Goal: Task Accomplishment & Management: Manage account settings

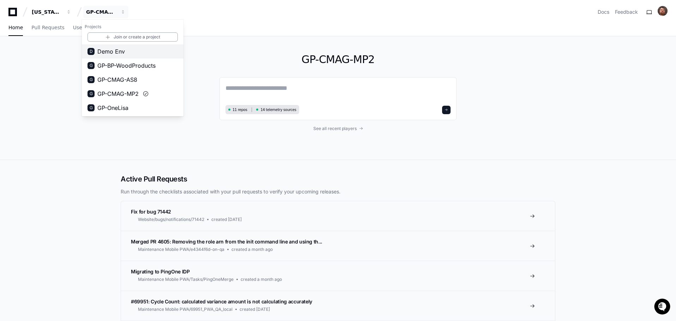
click at [110, 54] on span "Demo Env" at bounding box center [111, 51] width 28 height 8
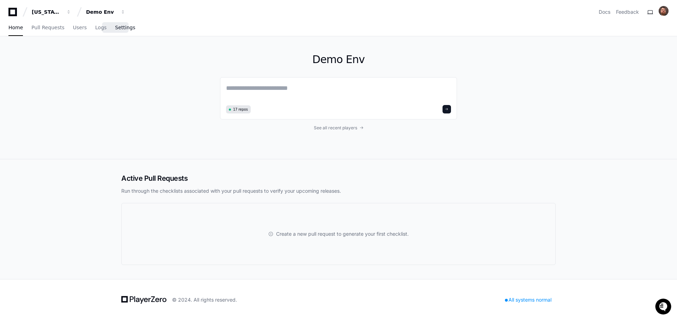
click at [116, 28] on span "Settings" at bounding box center [125, 27] width 20 height 4
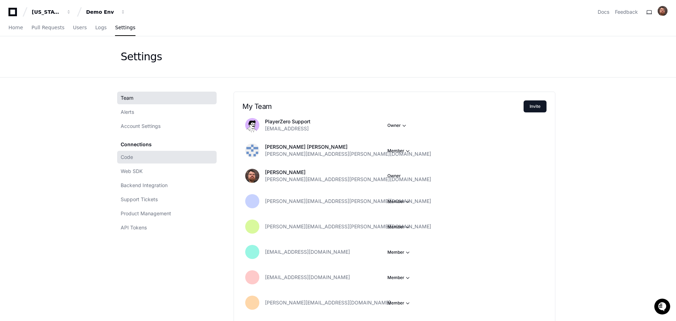
click at [129, 152] on link "Code" at bounding box center [166, 157] width 99 height 13
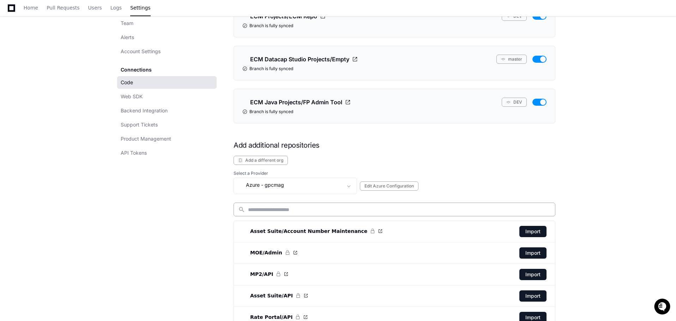
scroll to position [252, 0]
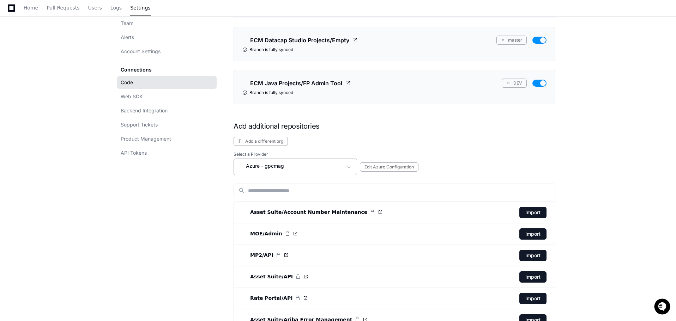
click at [347, 166] on span at bounding box center [348, 167] width 7 height 7
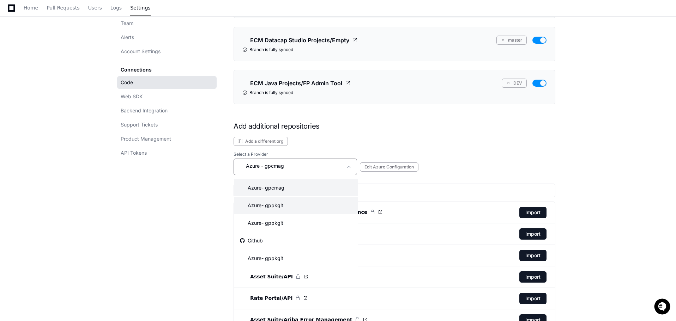
click at [317, 204] on mat-option "Azure - gppkgit" at bounding box center [295, 205] width 123 height 17
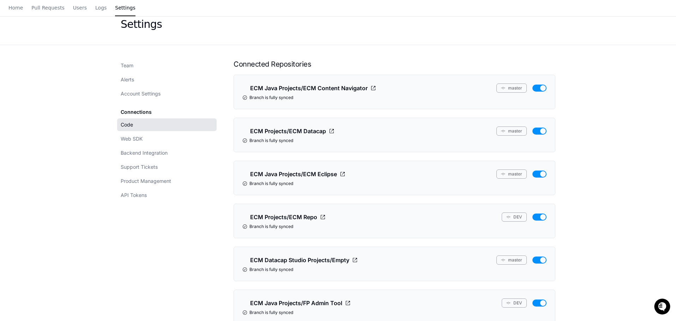
scroll to position [0, 0]
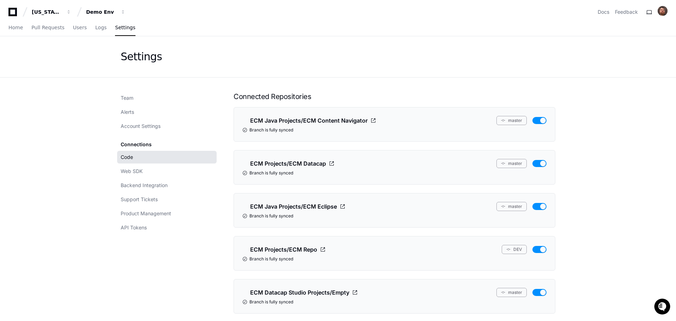
click at [128, 100] on span "Team" at bounding box center [127, 97] width 13 height 7
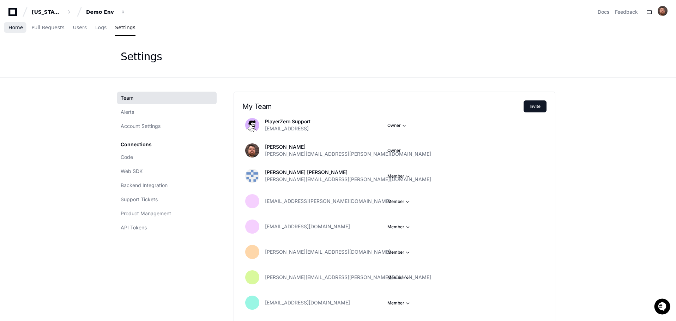
click at [14, 25] on span "Home" at bounding box center [15, 27] width 14 height 4
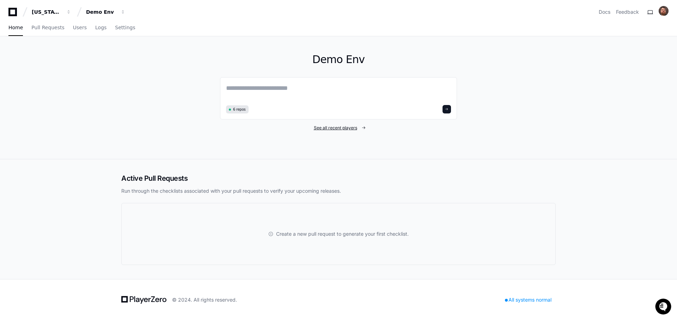
click at [345, 129] on span "See all recent players" at bounding box center [335, 128] width 43 height 6
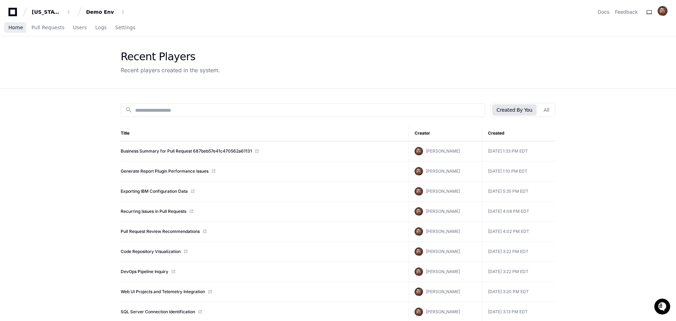
click at [18, 28] on span "Home" at bounding box center [15, 27] width 14 height 4
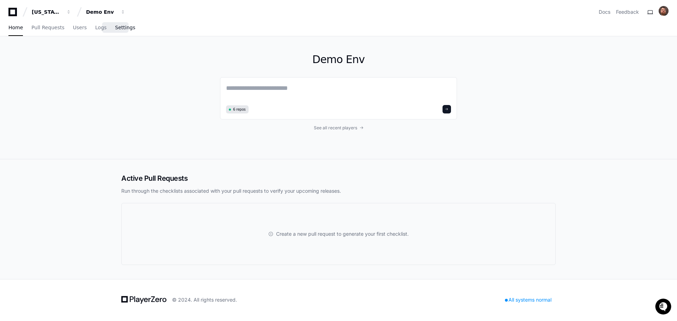
click at [116, 29] on span "Settings" at bounding box center [125, 27] width 20 height 4
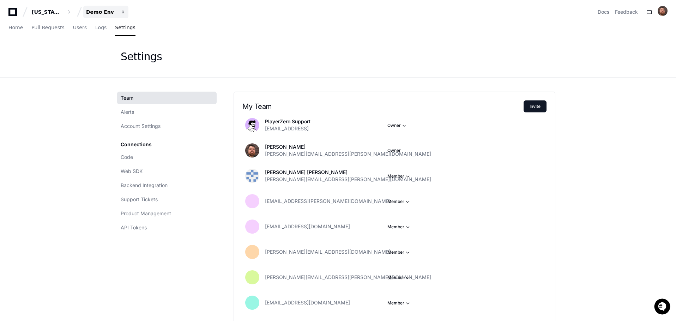
click at [62, 12] on div "Demo Env" at bounding box center [47, 11] width 30 height 7
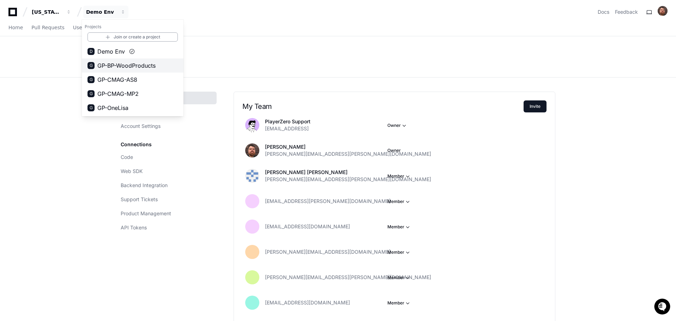
click at [113, 66] on span "GP-BP-WoodProducts" at bounding box center [126, 65] width 58 height 8
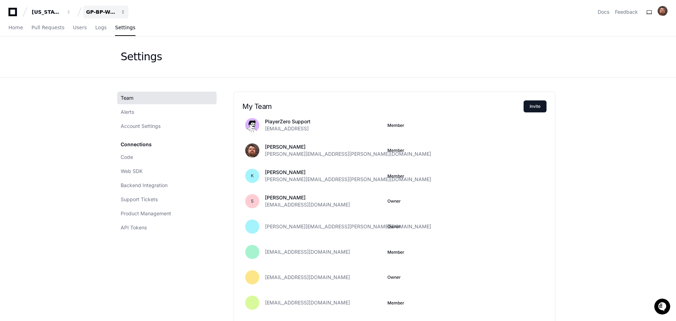
click at [101, 7] on button "GP-BP-WoodProducts" at bounding box center [105, 12] width 45 height 13
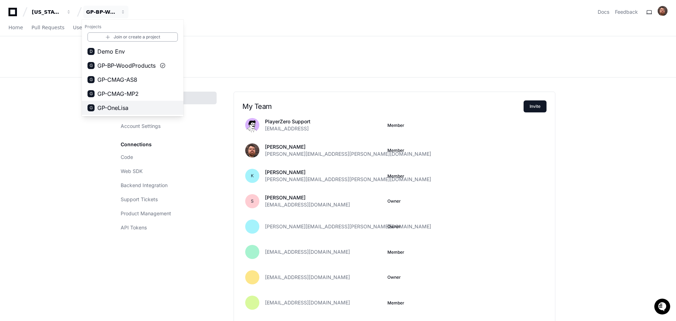
click at [117, 109] on span "GP-OneLisa" at bounding box center [112, 108] width 31 height 8
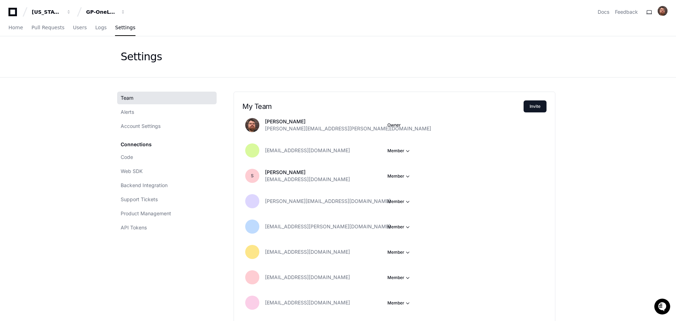
click at [540, 152] on span at bounding box center [538, 151] width 6 height 6
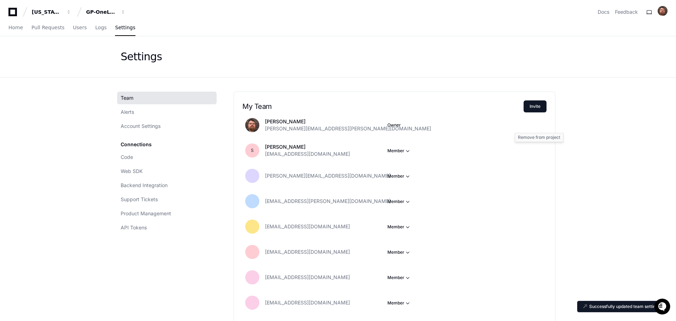
click at [0, 0] on span at bounding box center [0, 0] width 0 height 0
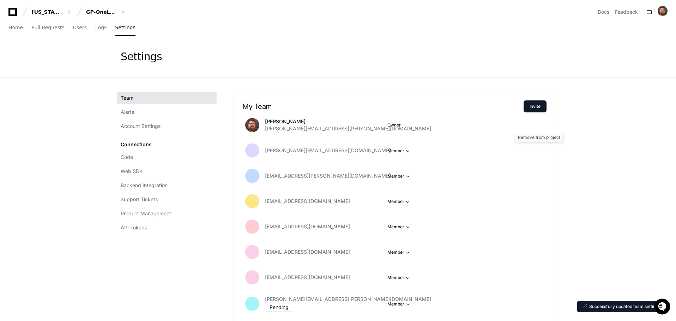
click at [0, 0] on span at bounding box center [0, 0] width 0 height 0
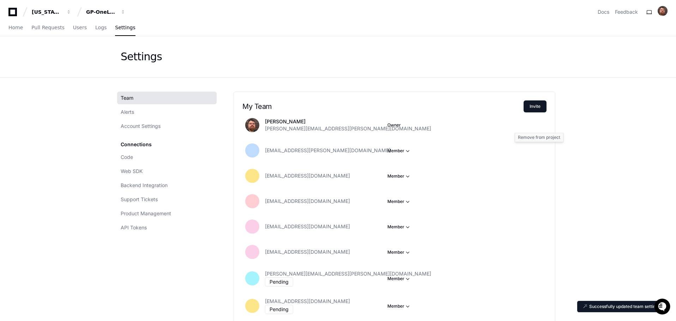
click at [0, 0] on span at bounding box center [0, 0] width 0 height 0
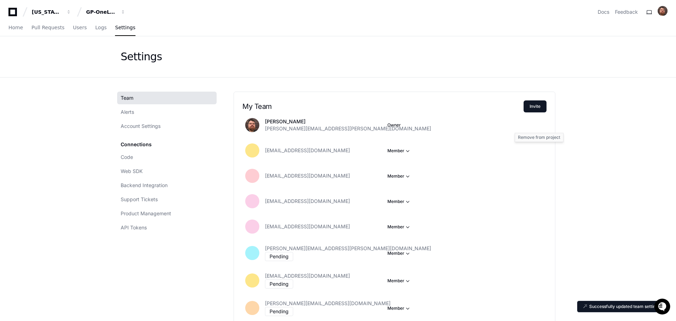
click at [0, 0] on span at bounding box center [0, 0] width 0 height 0
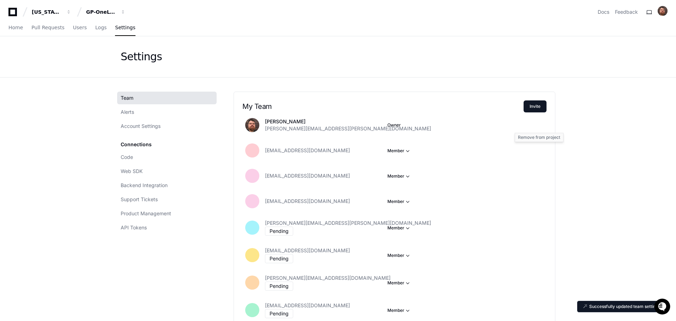
click at [0, 0] on span at bounding box center [0, 0] width 0 height 0
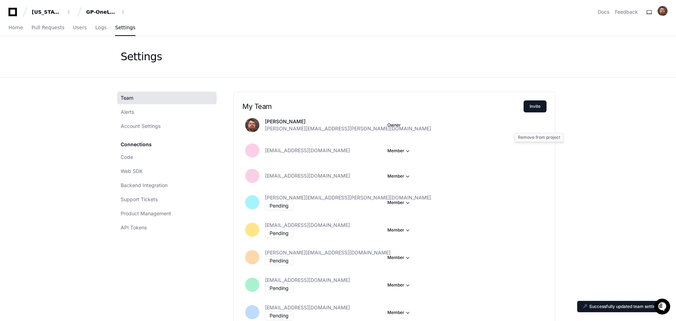
click at [0, 0] on span at bounding box center [0, 0] width 0 height 0
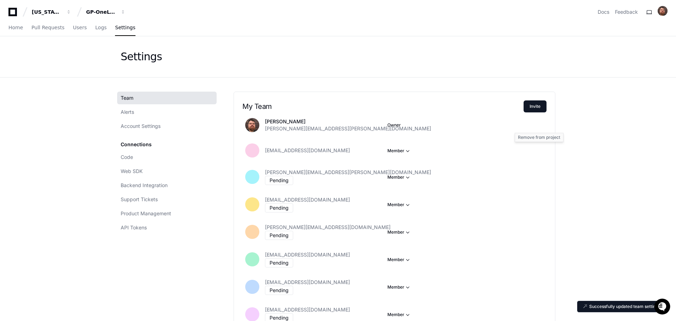
click at [0, 0] on span at bounding box center [0, 0] width 0 height 0
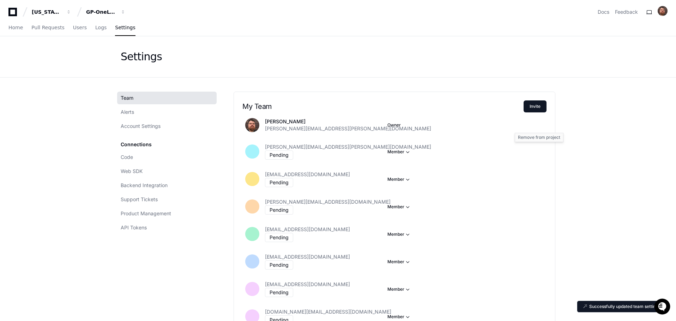
click at [0, 0] on span at bounding box center [0, 0] width 0 height 0
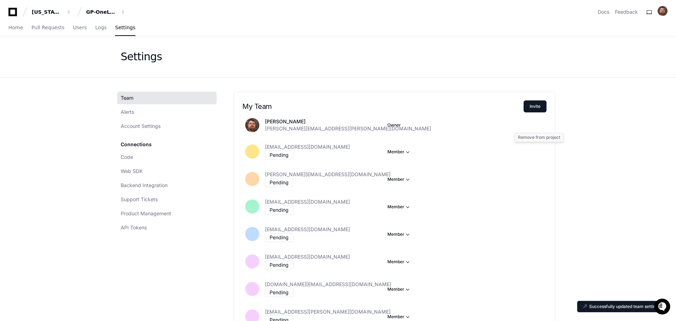
click at [0, 0] on span at bounding box center [0, 0] width 0 height 0
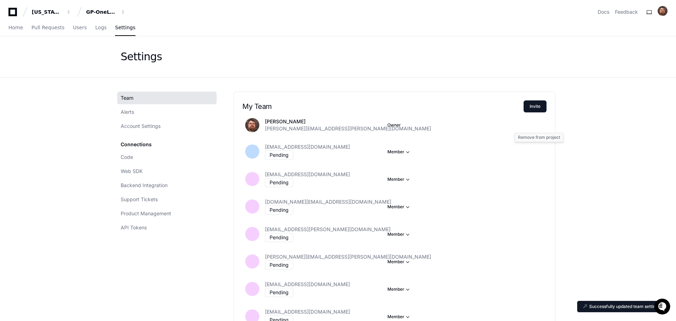
click at [0, 0] on span at bounding box center [0, 0] width 0 height 0
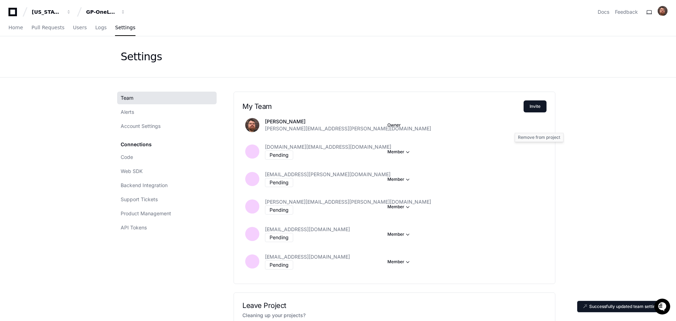
click at [0, 0] on span at bounding box center [0, 0] width 0 height 0
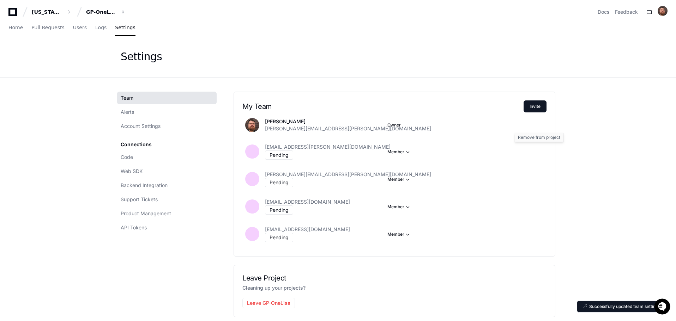
click at [0, 0] on span at bounding box center [0, 0] width 0 height 0
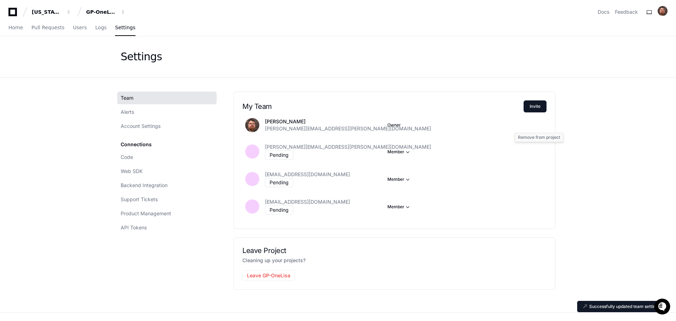
click at [0, 0] on span at bounding box center [0, 0] width 0 height 0
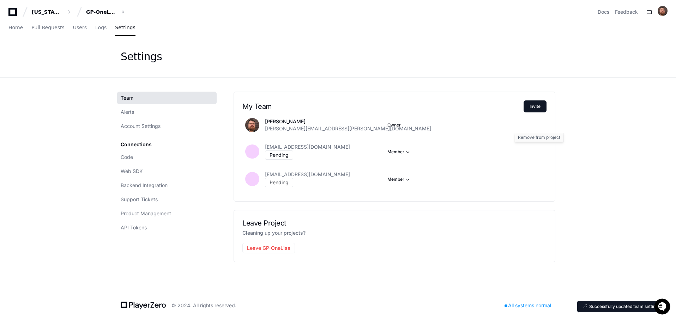
click at [0, 0] on span at bounding box center [0, 0] width 0 height 0
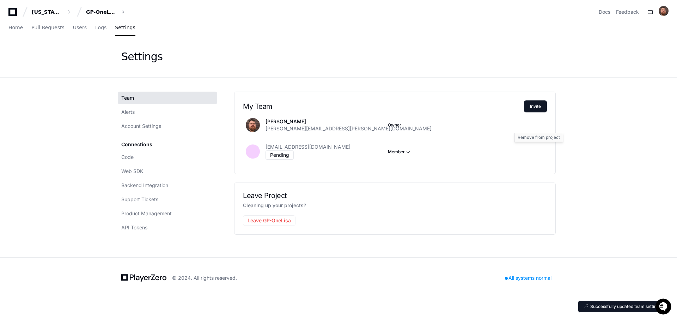
click at [0, 0] on span at bounding box center [0, 0] width 0 height 0
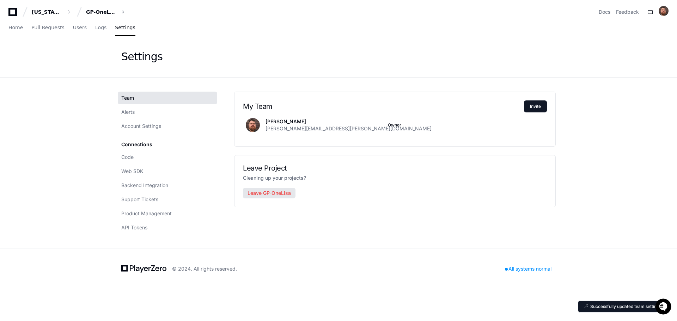
click at [262, 194] on button "Leave GP-OneLisa" at bounding box center [269, 193] width 53 height 11
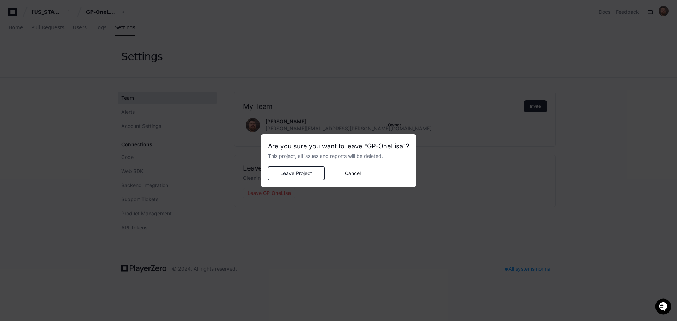
click at [295, 176] on span "Leave Project" at bounding box center [296, 173] width 44 height 7
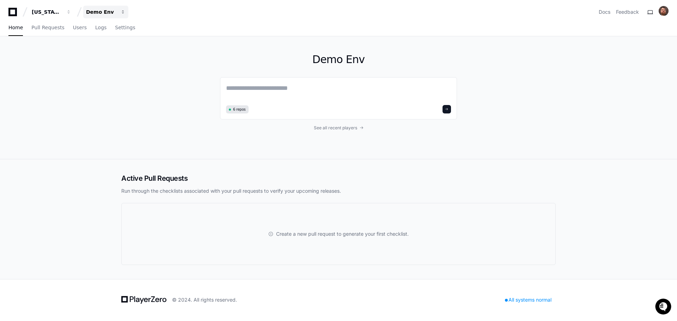
click at [62, 10] on div "Demo Env" at bounding box center [47, 11] width 30 height 7
click at [109, 52] on span "Demo Env" at bounding box center [111, 51] width 28 height 8
click at [115, 31] on link "Settings" at bounding box center [125, 28] width 20 height 16
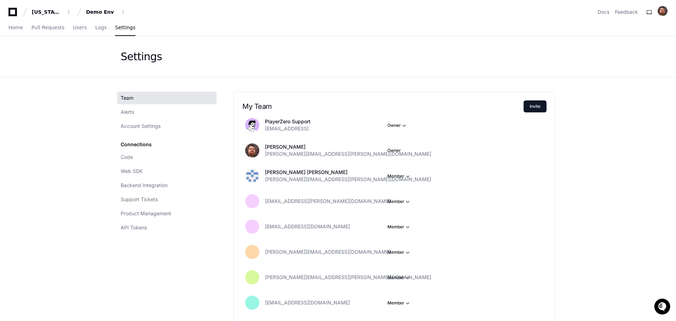
click at [596, 136] on app-setting "Settings Team Alerts Account Settings Connections Code Web SDK Backend Integrat…" at bounding box center [338, 259] width 676 height 447
click at [628, 147] on app-setting "Settings Team Alerts Account Settings Connections Code Web SDK Backend Integrat…" at bounding box center [338, 259] width 676 height 447
click at [134, 281] on div "Team Alerts Account Settings Connections Code Web SDK Backend Integration Suppo…" at bounding box center [169, 281] width 96 height 378
click at [54, 179] on app-setting "Settings Team Alerts Account Settings Connections Code Web SDK Backend Integrat…" at bounding box center [338, 259] width 676 height 447
click at [62, 12] on div "Demo Env" at bounding box center [47, 11] width 30 height 7
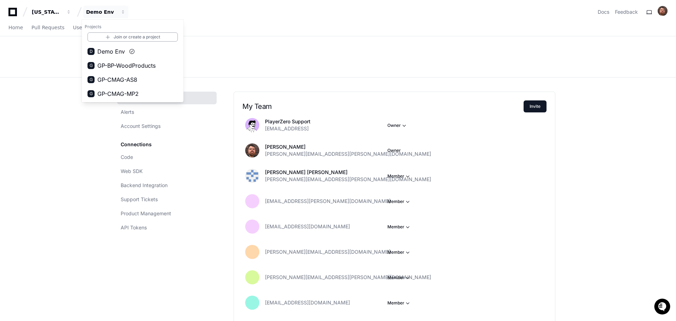
click at [79, 150] on app-setting "Settings Team Alerts Account Settings Connections Code Web SDK Backend Integrat…" at bounding box center [338, 259] width 676 height 447
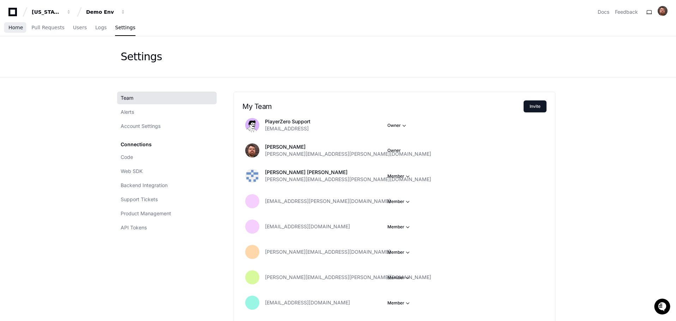
click at [16, 26] on span "Home" at bounding box center [15, 27] width 14 height 4
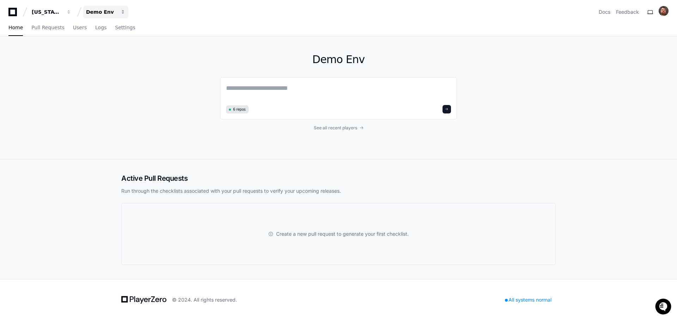
click at [62, 9] on div "Demo Env" at bounding box center [47, 11] width 30 height 7
click at [41, 83] on div "Demo Env 6 repos See all recent players" at bounding box center [338, 97] width 677 height 123
click at [62, 12] on div "Demo Env" at bounding box center [47, 11] width 30 height 7
click at [28, 100] on div "Demo Env 6 repos See all recent players" at bounding box center [338, 97] width 677 height 123
